Goal: Navigation & Orientation: Find specific page/section

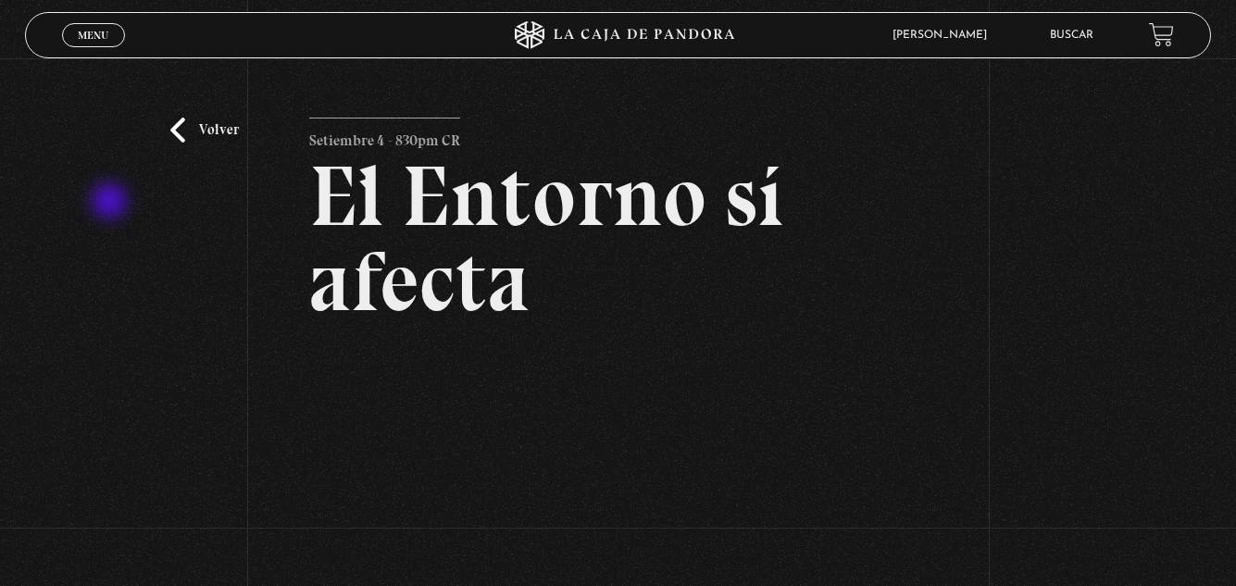
scroll to position [185, 0]
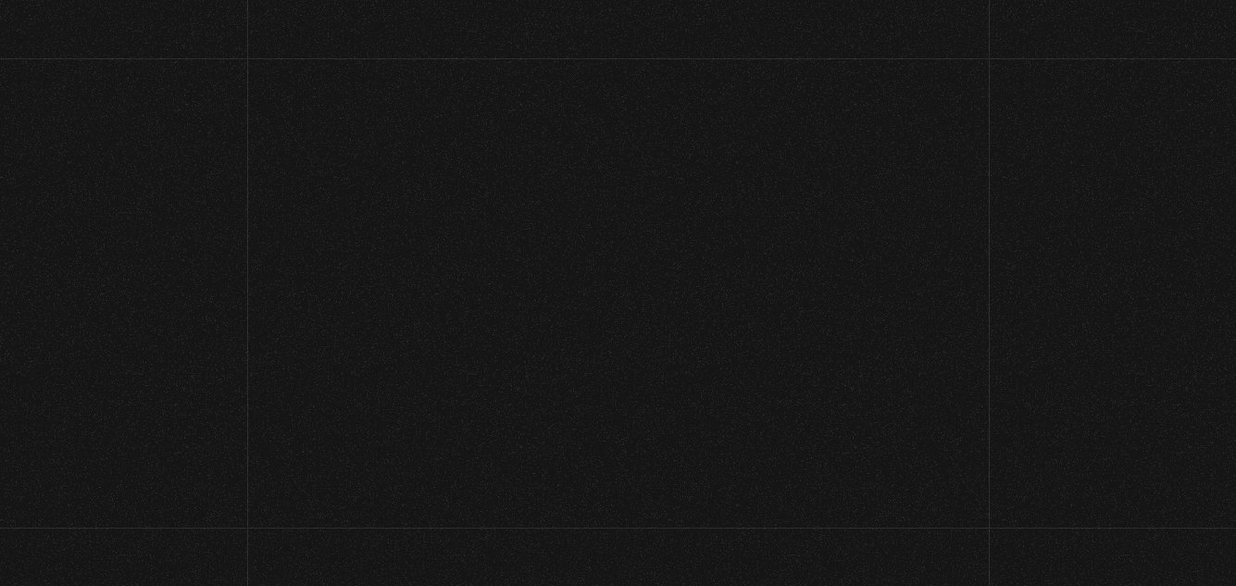
scroll to position [194, 0]
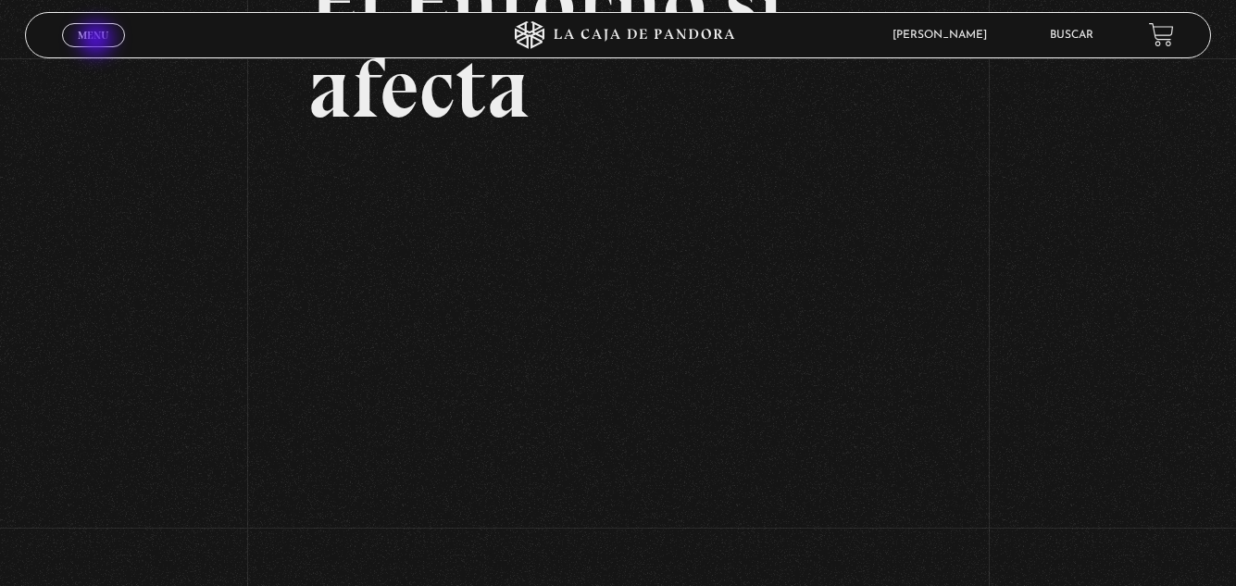
click at [98, 41] on span "Menu" at bounding box center [93, 35] width 31 height 11
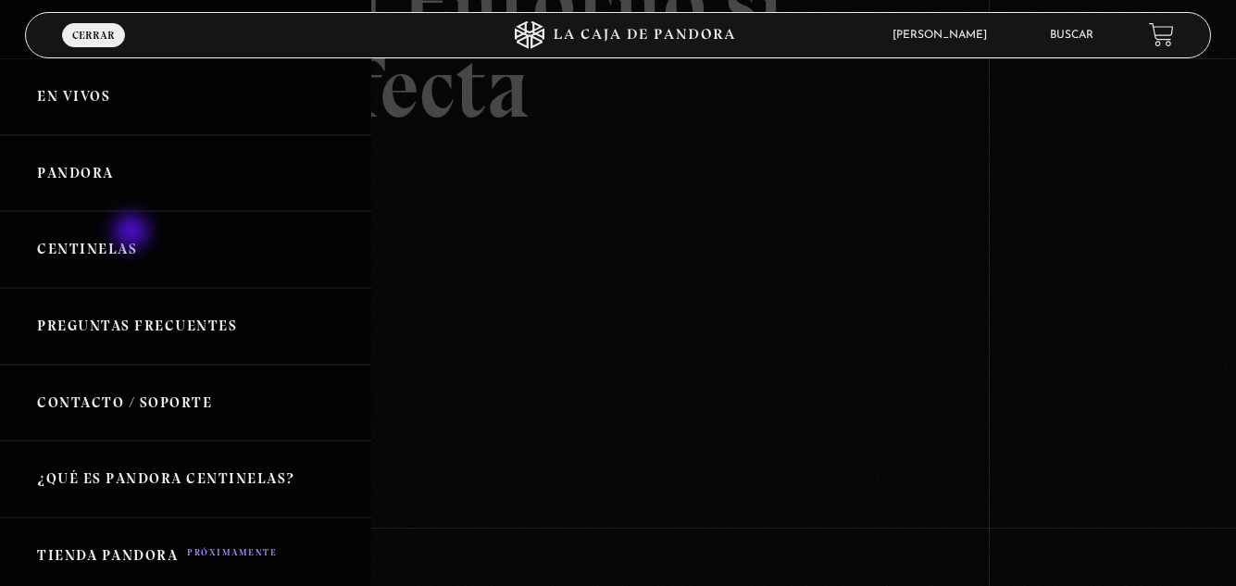
click at [133, 233] on link "Centinelas" at bounding box center [185, 249] width 371 height 77
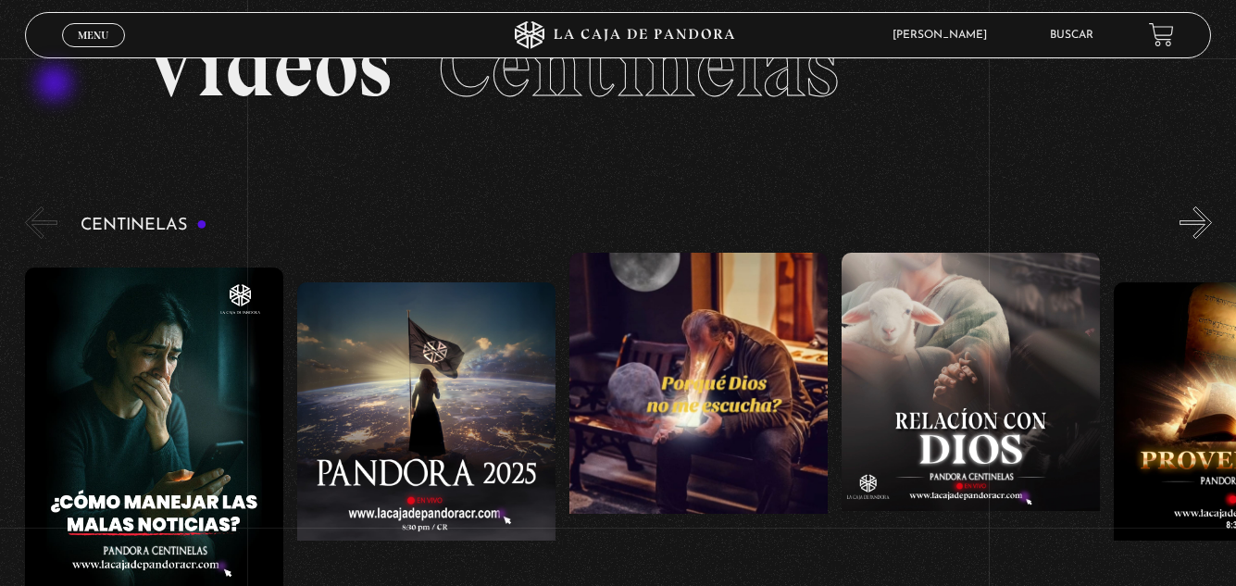
scroll to position [278, 0]
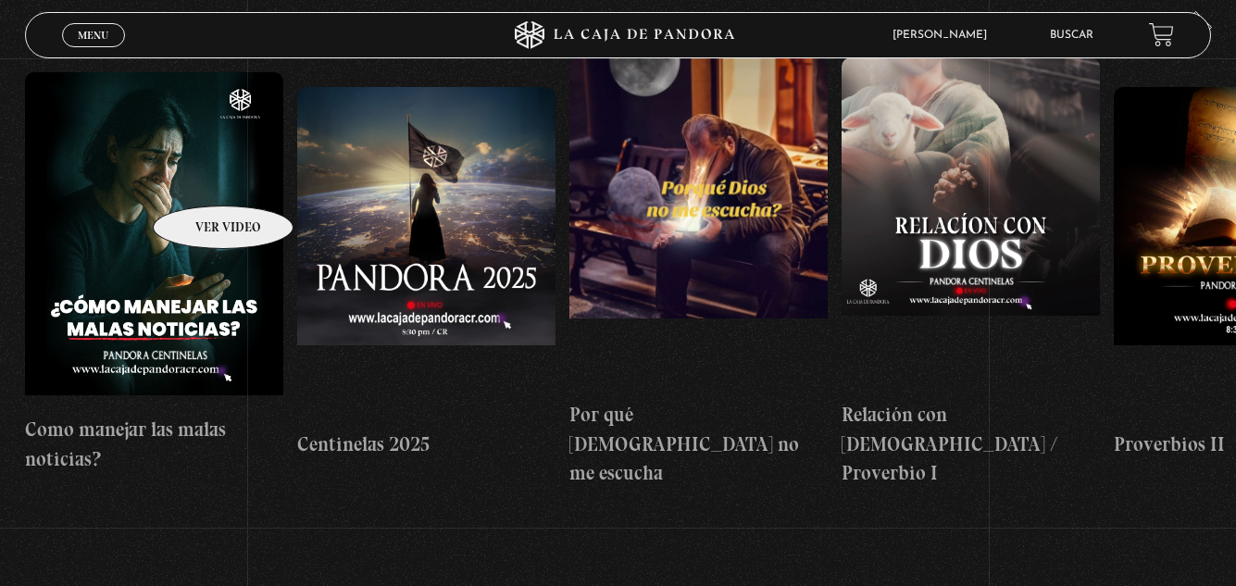
click at [199, 178] on figure at bounding box center [154, 238] width 258 height 333
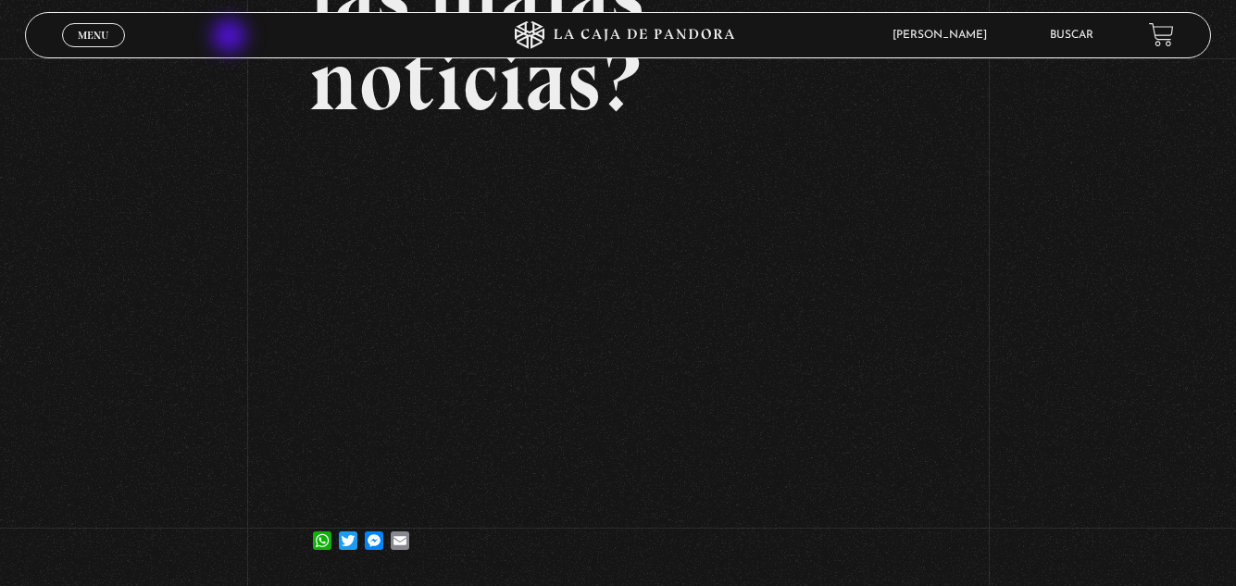
scroll to position [278, 0]
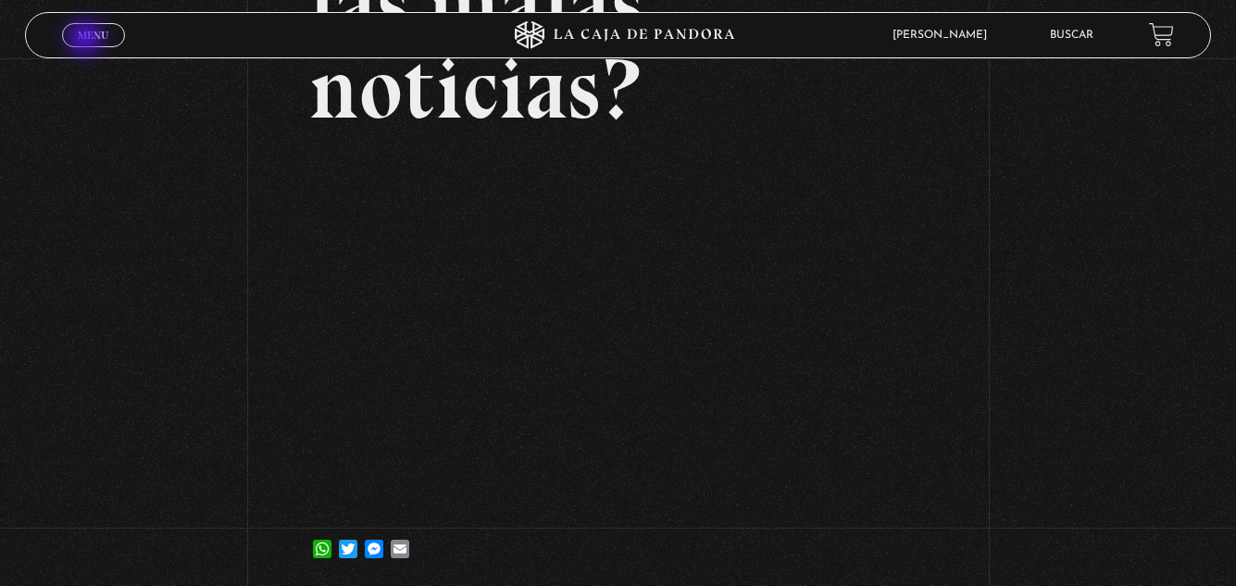
click at [88, 38] on span "Menu" at bounding box center [93, 35] width 31 height 11
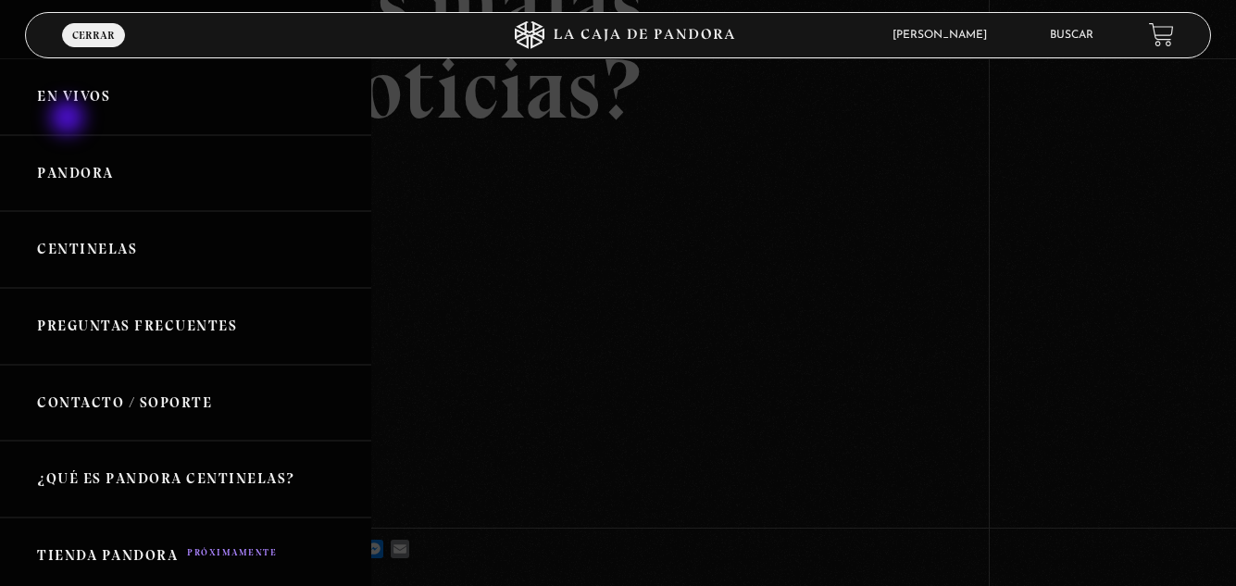
click at [70, 114] on link "En vivos" at bounding box center [185, 96] width 371 height 77
